Goal: Information Seeking & Learning: Learn about a topic

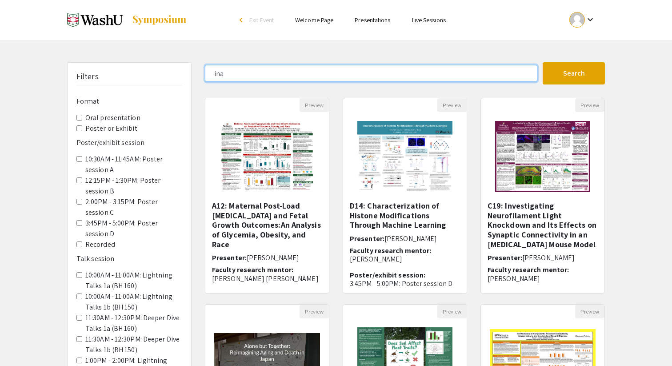
click at [298, 78] on input "ina" at bounding box center [371, 73] width 332 height 17
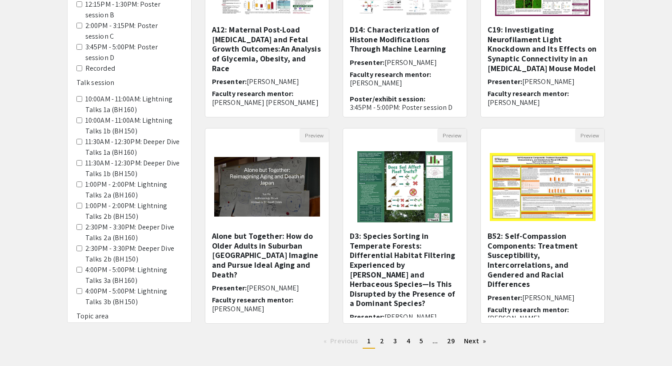
scroll to position [223, 0]
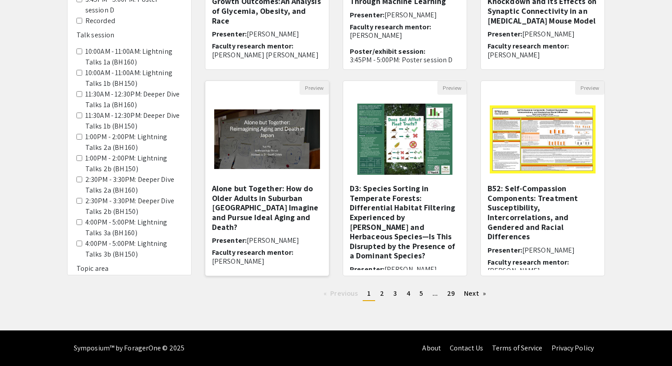
click at [291, 169] on img "Open Presentation <p>Alone but Together: How do Older Adults in Suburban Japan …" at bounding box center [266, 138] width 123 height 77
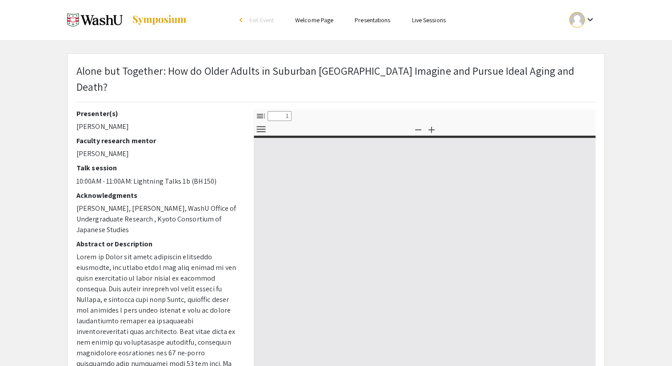
select select "custom"
type input "0"
select select "custom"
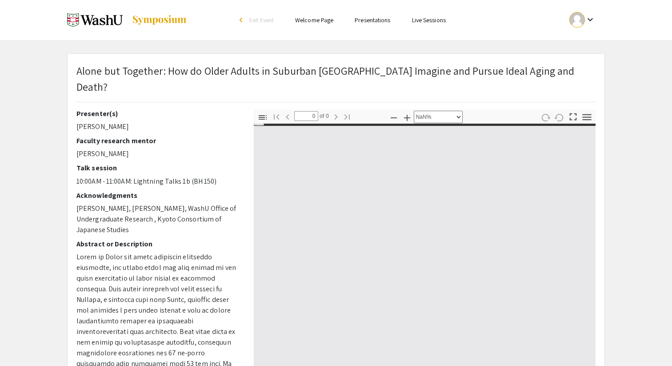
type input "1"
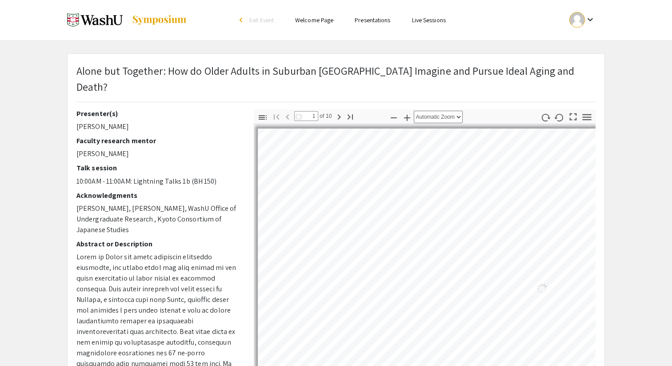
select select "auto"
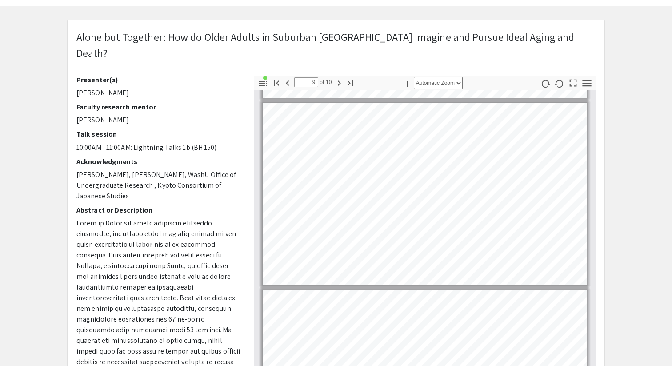
scroll to position [1577, 0]
type input "10"
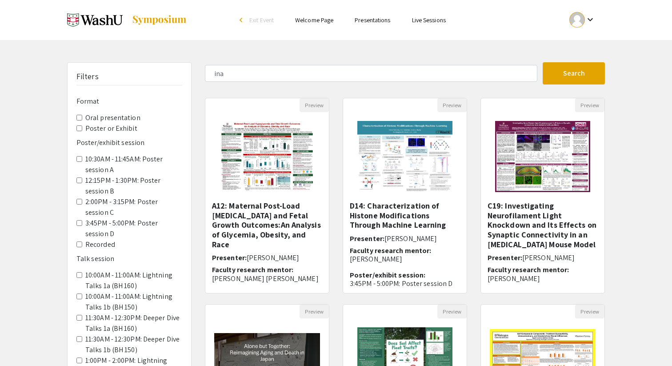
click at [112, 128] on label "Poster or Exhibit" at bounding box center [111, 128] width 52 height 11
click at [82, 128] on Exhibit "Poster or Exhibit" at bounding box center [79, 128] width 6 height 6
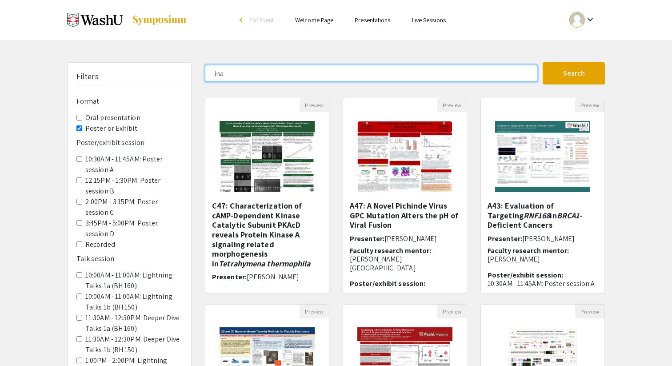
click at [396, 75] on input "ina" at bounding box center [371, 73] width 332 height 17
click at [542, 62] on button "Search" at bounding box center [573, 73] width 62 height 22
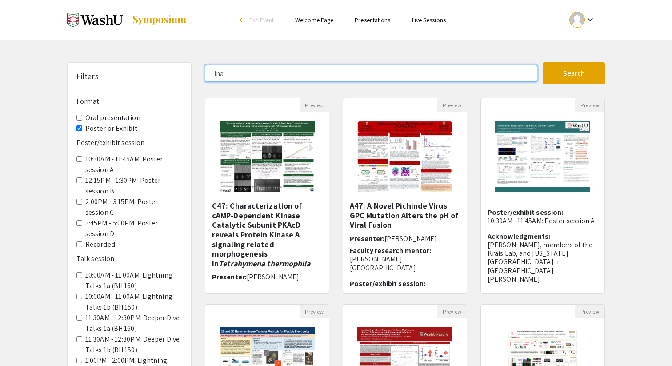
click at [335, 68] on input "ina" at bounding box center [371, 73] width 332 height 17
click at [331, 70] on input "ina" at bounding box center [371, 73] width 332 height 17
type input "[PERSON_NAME]"
click at [542, 62] on button "Search" at bounding box center [573, 73] width 62 height 22
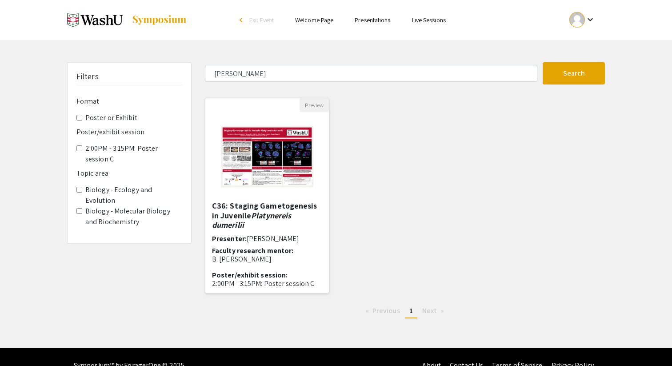
click at [300, 163] on img "Open Presentation <p>C36: Staging Gametogenesis in Juvenile <em>Platynereis dum…" at bounding box center [267, 156] width 110 height 89
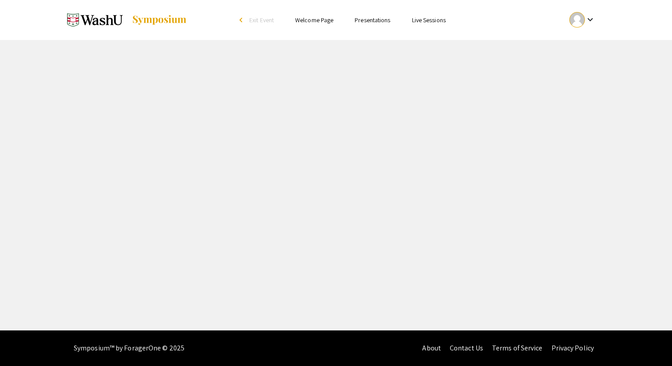
select select "custom"
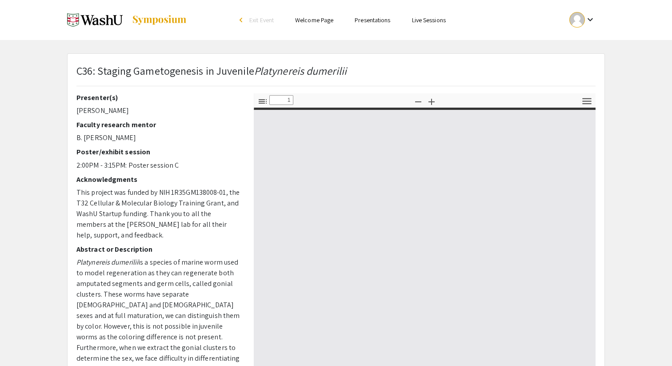
type input "0"
select select "auto"
type input "1"
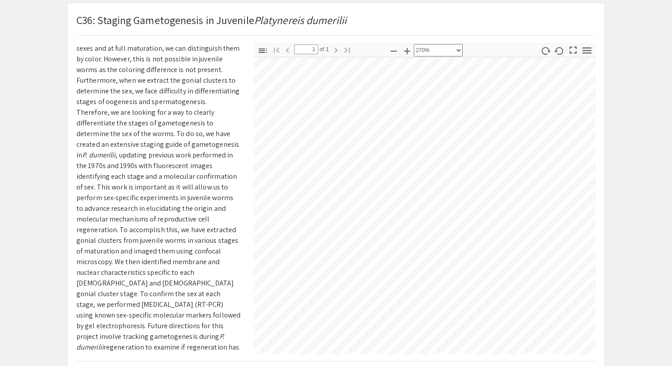
scroll to position [222, 0]
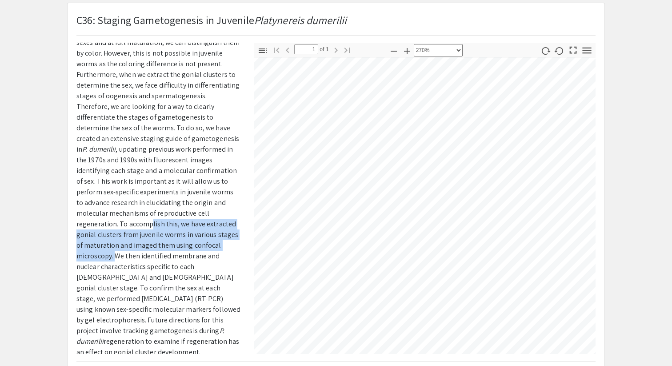
drag, startPoint x: 151, startPoint y: 208, endPoint x: 115, endPoint y: 241, distance: 48.4
click at [115, 241] on p "Platynereis dumerilii is a species of marine worm used to model regeneration as…" at bounding box center [158, 170] width 164 height 373
click at [115, 247] on p "Platynereis dumerilii is a species of marine worm used to model regeneration as…" at bounding box center [158, 170] width 164 height 373
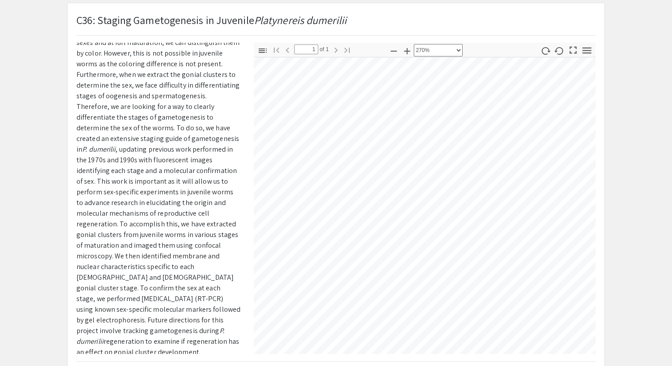
scroll to position [256, 454]
select select "custom"
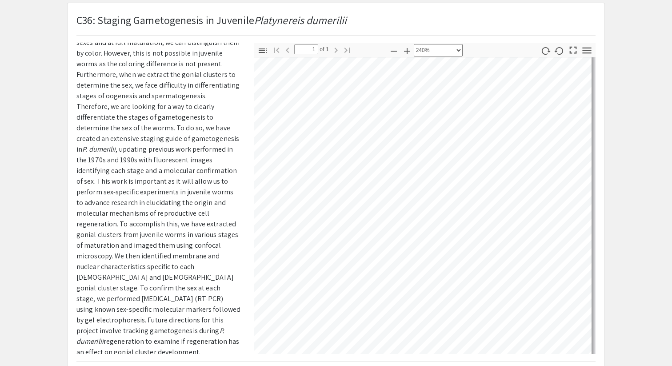
scroll to position [266, 792]
